Goal: Task Accomplishment & Management: Complete application form

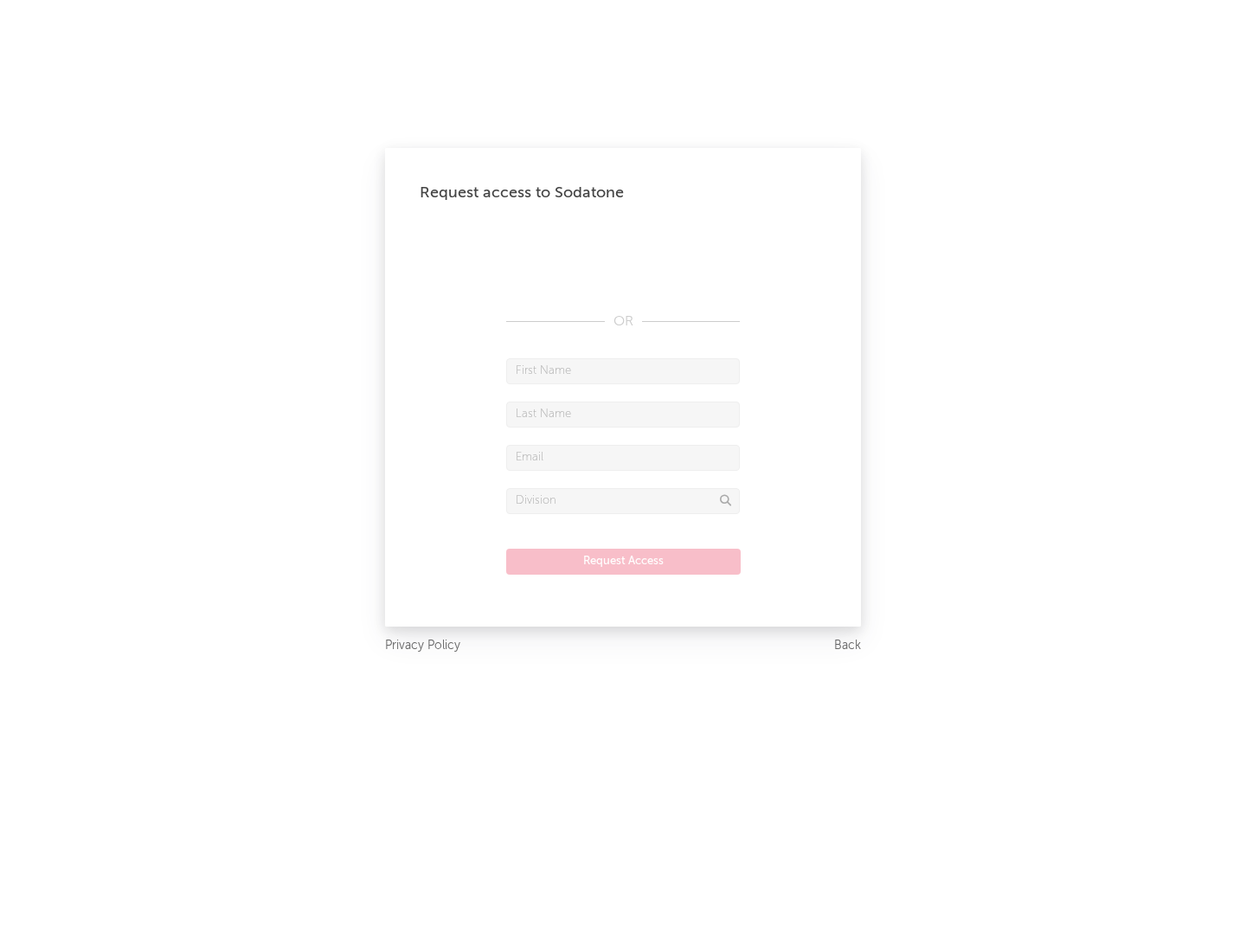
click at [623, 371] on input "text" at bounding box center [623, 371] width 234 height 26
type input "[PERSON_NAME]"
click at [623, 413] on input "text" at bounding box center [623, 414] width 234 height 26
type input "[PERSON_NAME]"
click at [623, 457] on input "text" at bounding box center [623, 457] width 234 height 26
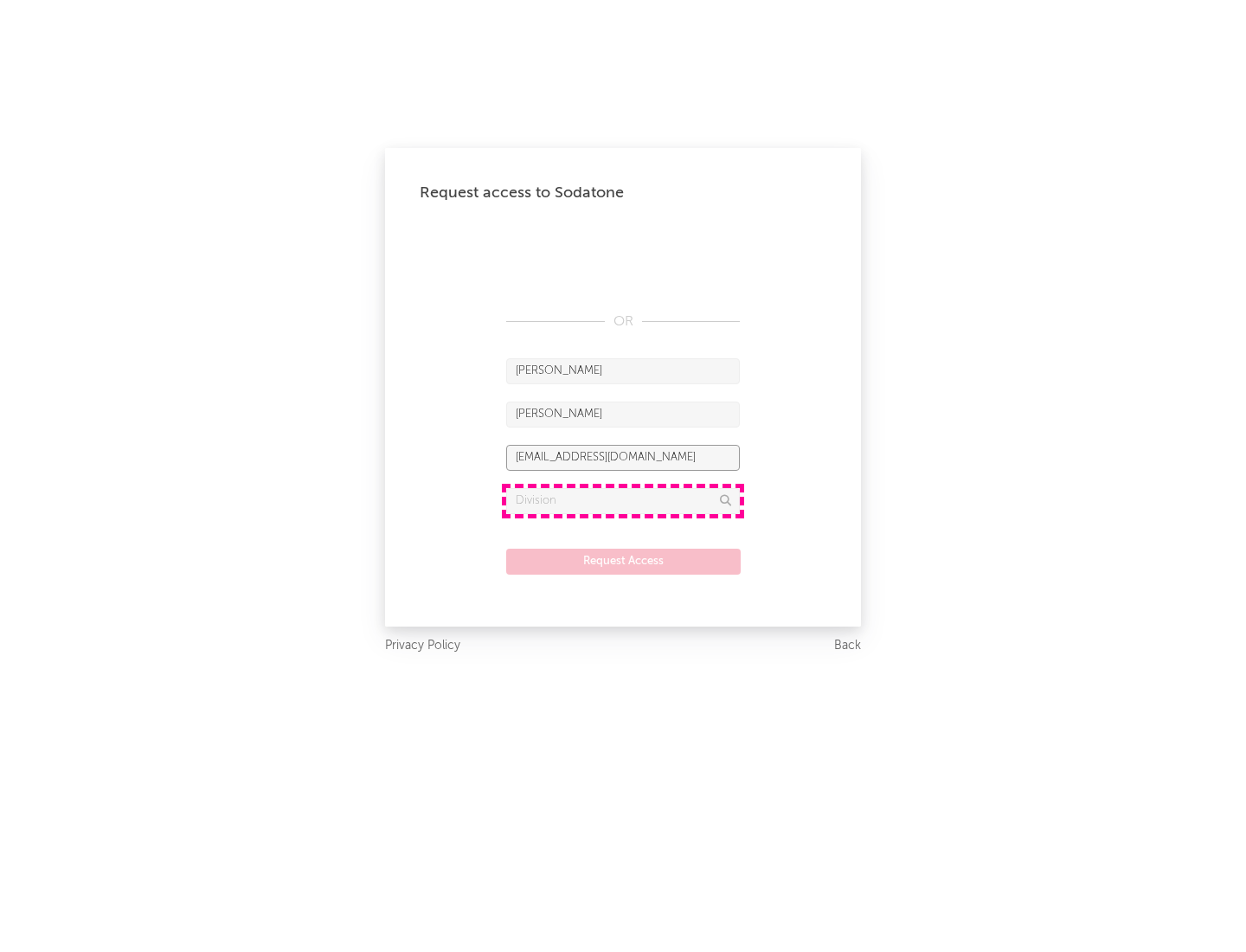
type input "[EMAIL_ADDRESS][DOMAIN_NAME]"
click at [623, 500] on input "text" at bounding box center [623, 501] width 234 height 26
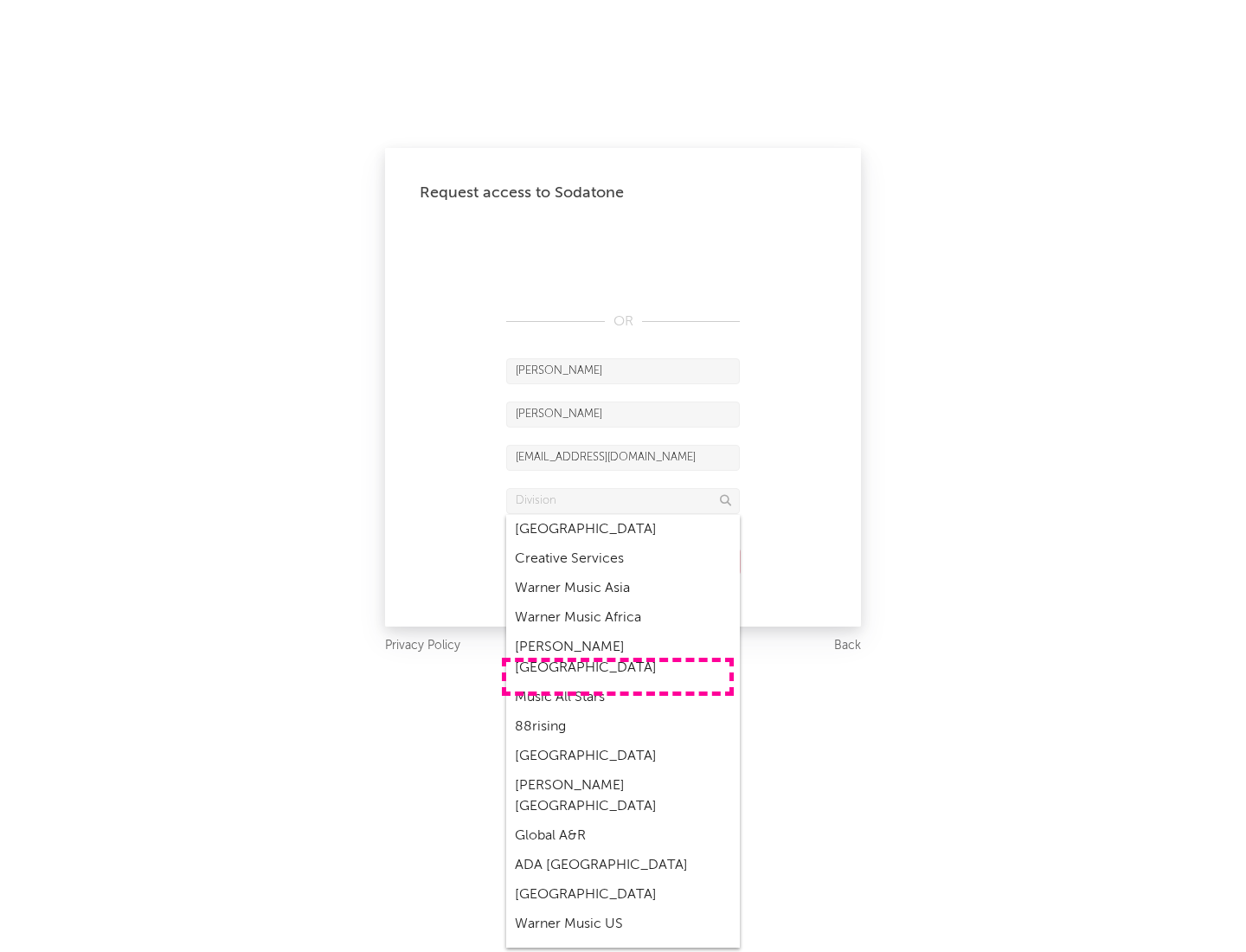
click at [618, 683] on div "Music All Stars" at bounding box center [623, 697] width 234 height 29
type input "Music All Stars"
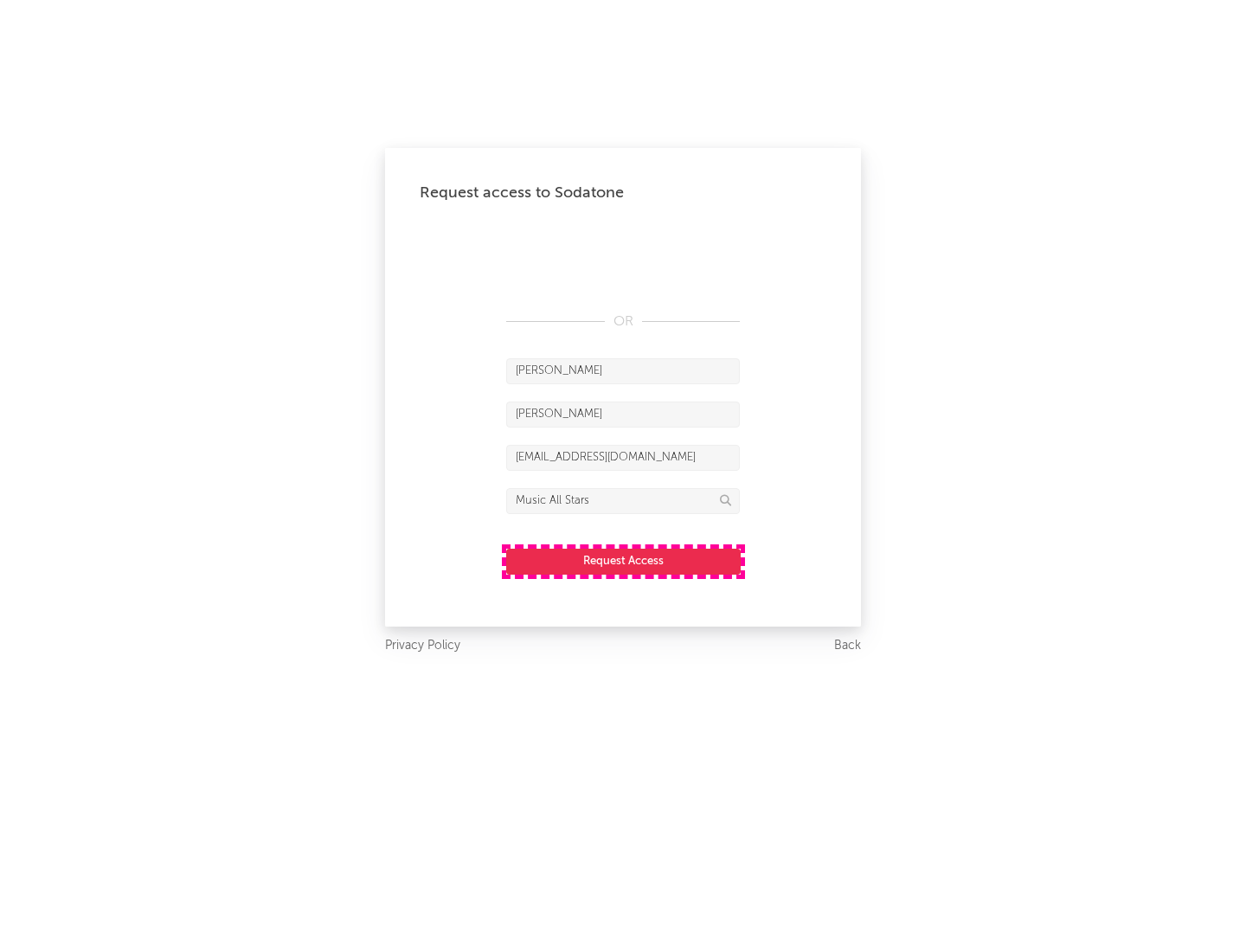
click at [623, 561] on button "Request Access" at bounding box center [623, 561] width 235 height 26
